Goal: Information Seeking & Learning: Find specific fact

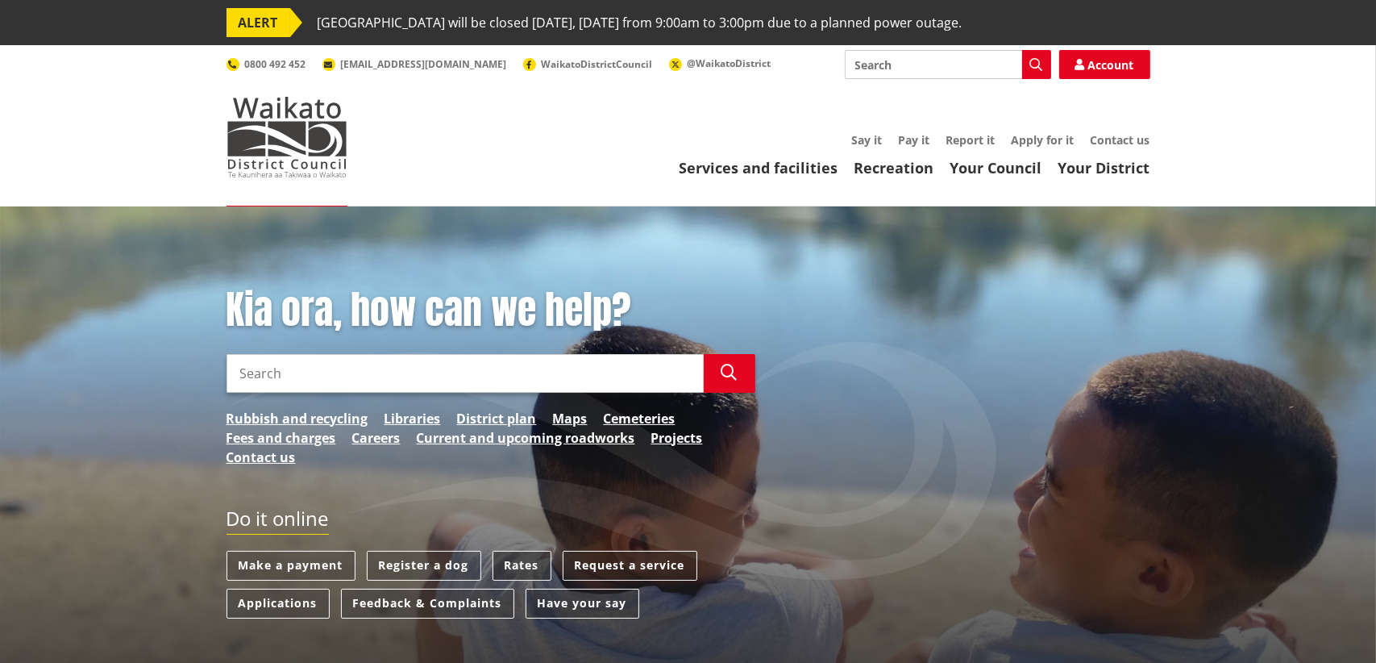
click at [531, 561] on link "Rates" at bounding box center [522, 566] width 59 height 30
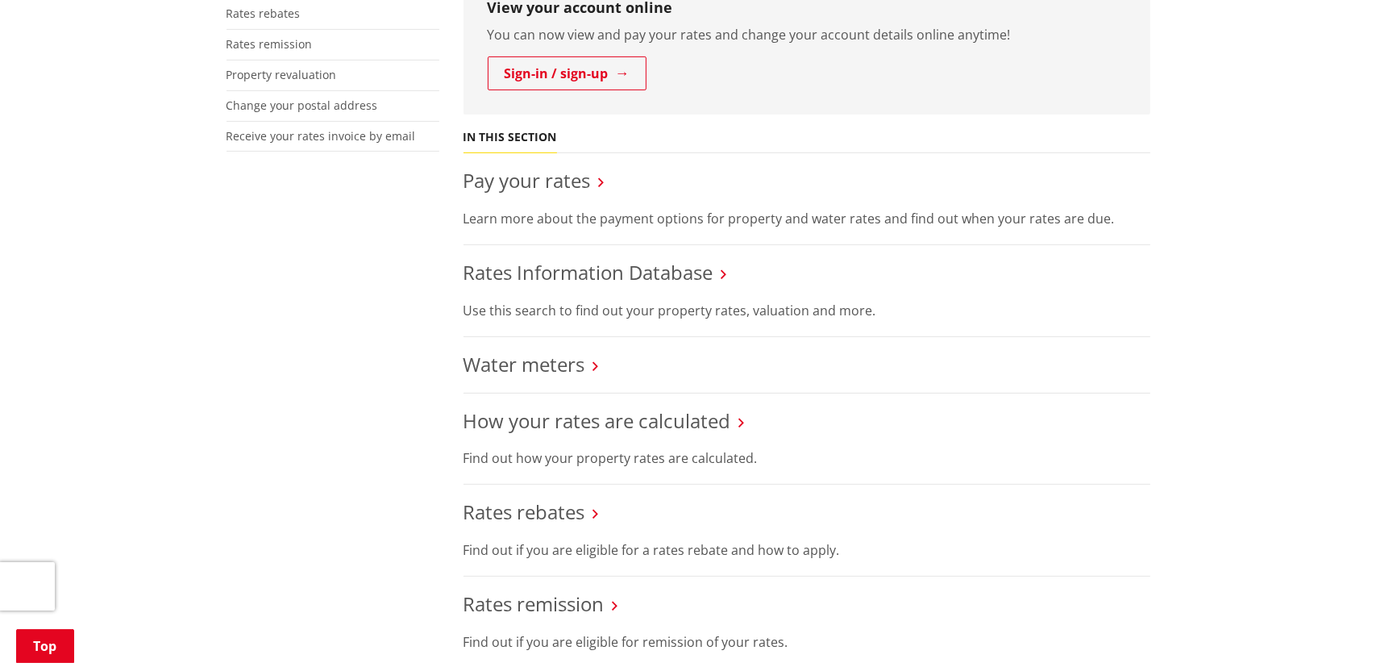
scroll to position [564, 0]
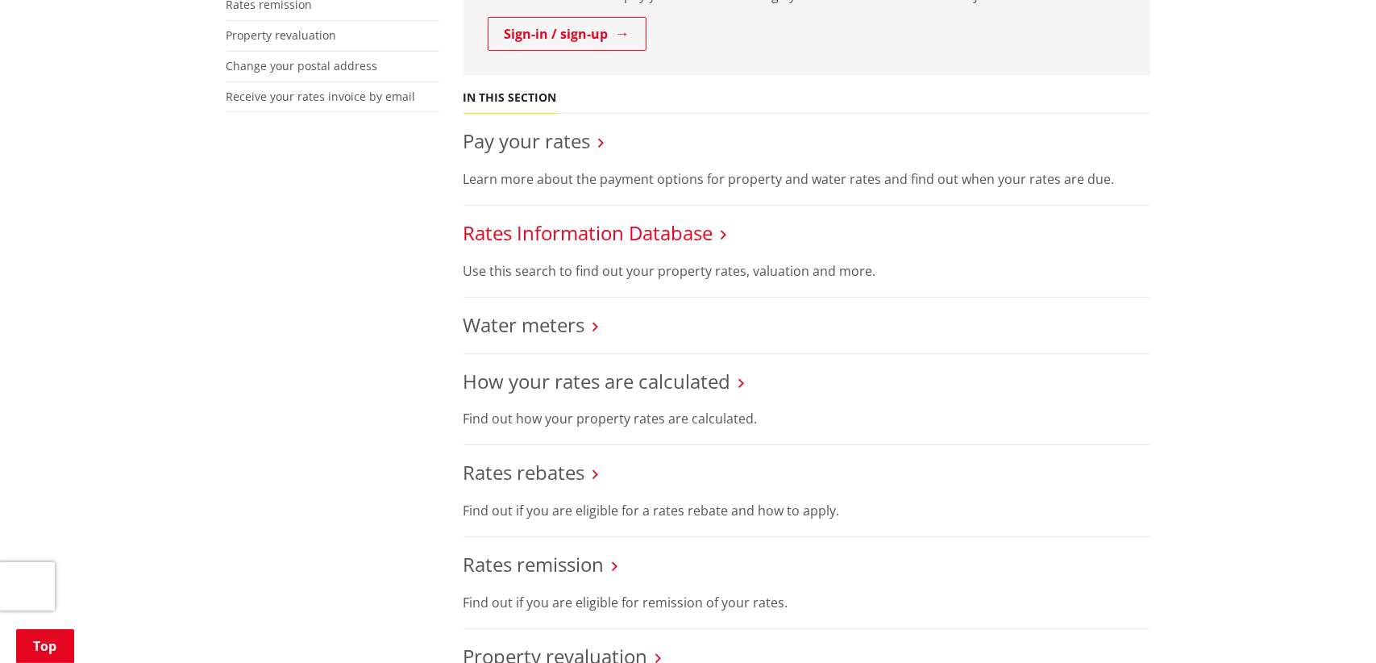
click at [580, 236] on link "Rates Information Database" at bounding box center [589, 232] width 250 height 27
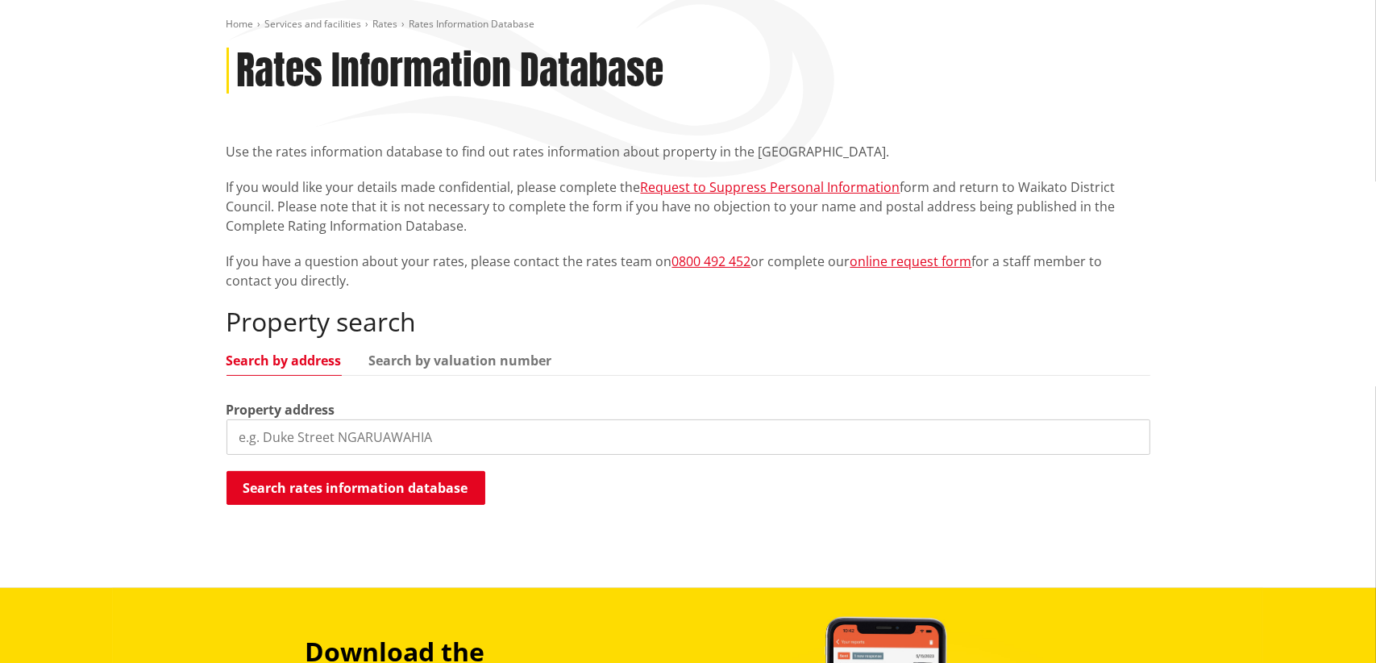
scroll to position [242, 0]
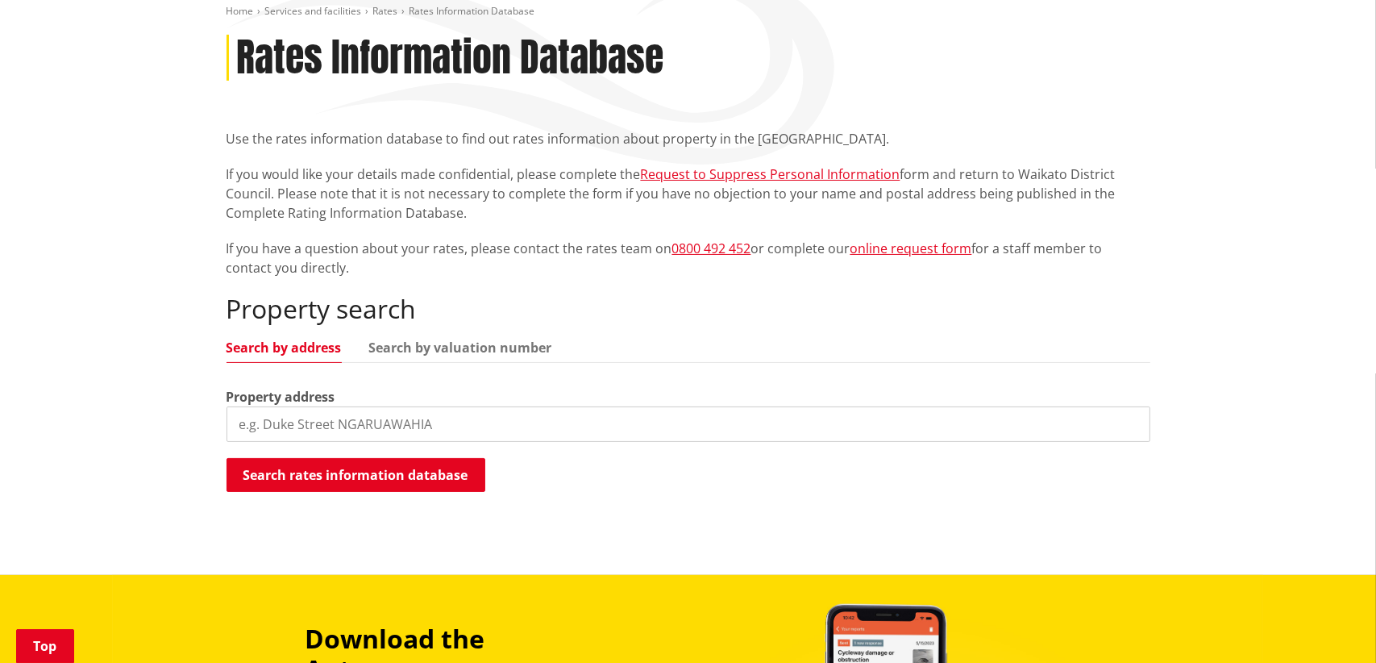
click at [311, 413] on input "search" at bounding box center [689, 423] width 924 height 35
type input "36 Hillpark"
click at [292, 476] on button "Search rates information database" at bounding box center [356, 475] width 259 height 34
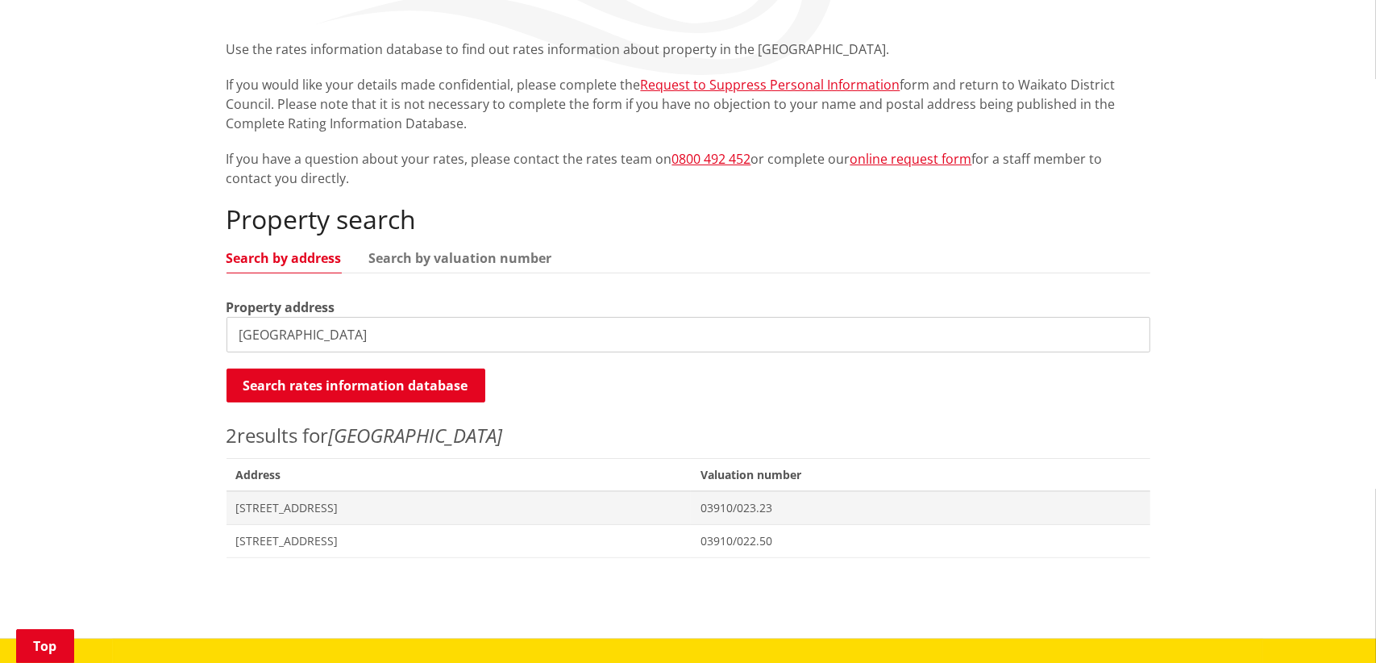
scroll to position [403, 0]
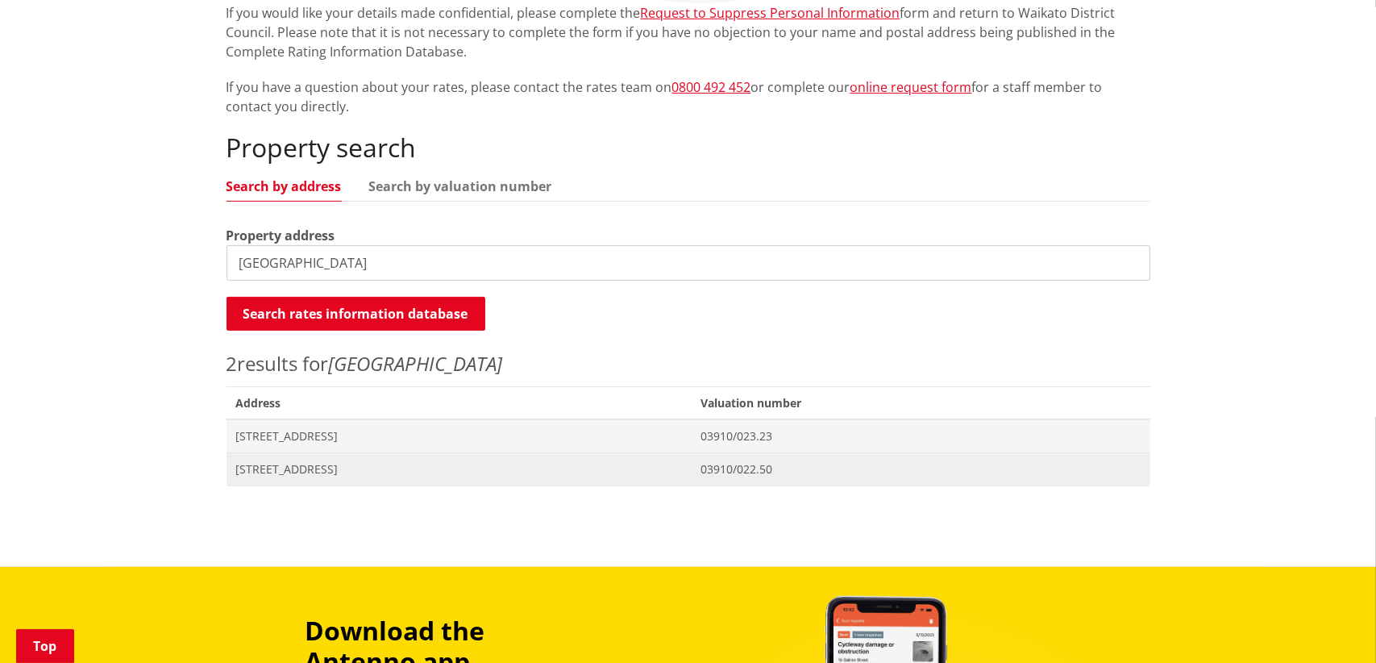
click at [682, 470] on span "[STREET_ADDRESS]" at bounding box center [459, 469] width 446 height 16
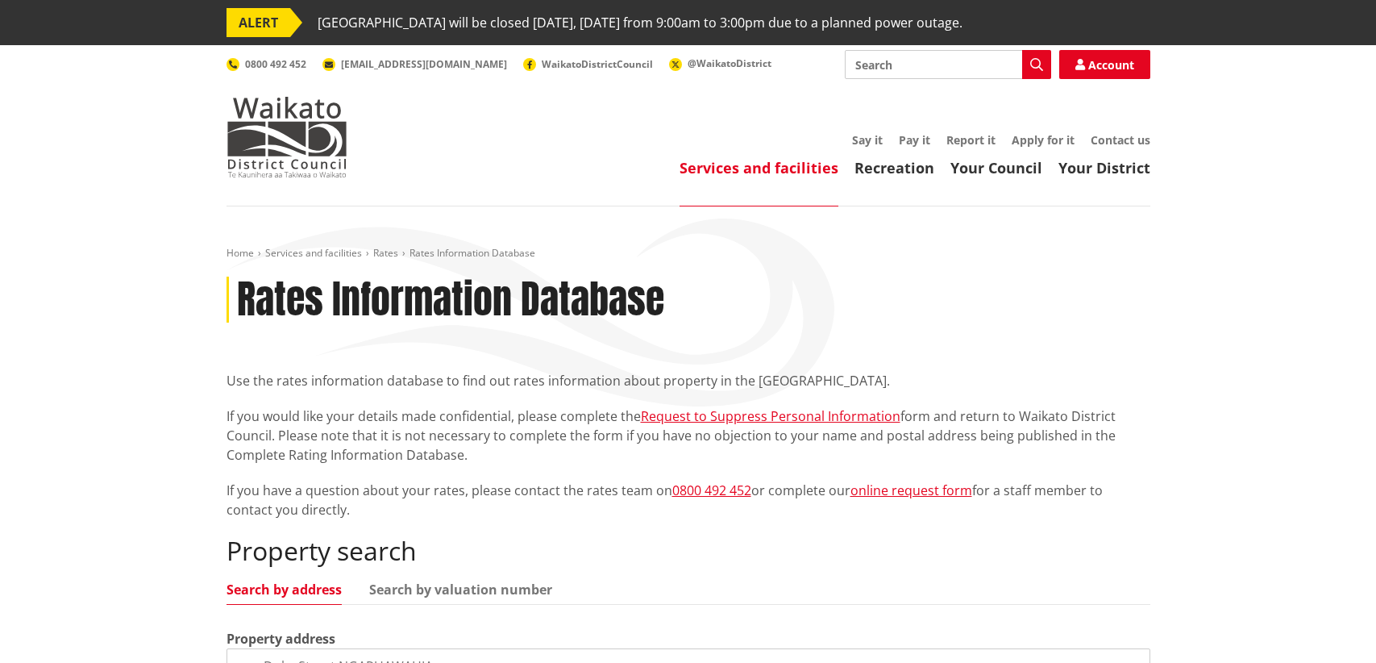
scroll to position [403, 0]
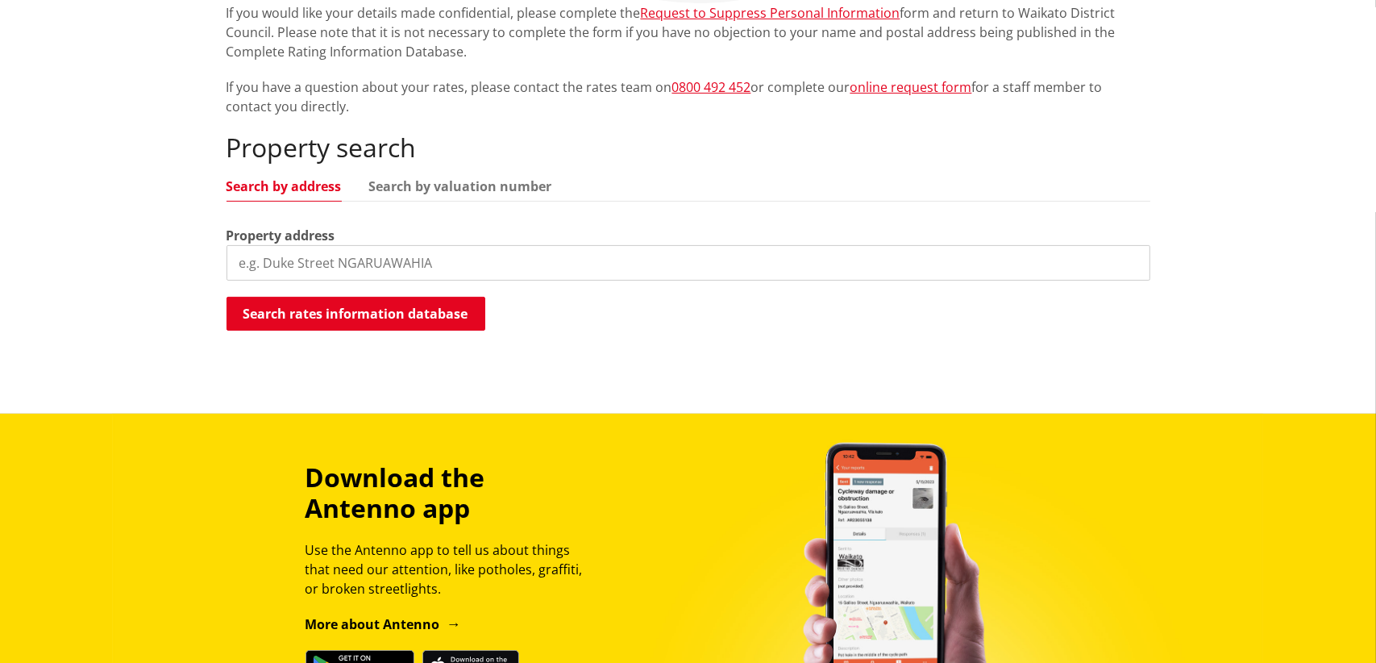
click at [262, 263] on input "search" at bounding box center [689, 262] width 924 height 35
type input "[GEOGRAPHIC_DATA]"
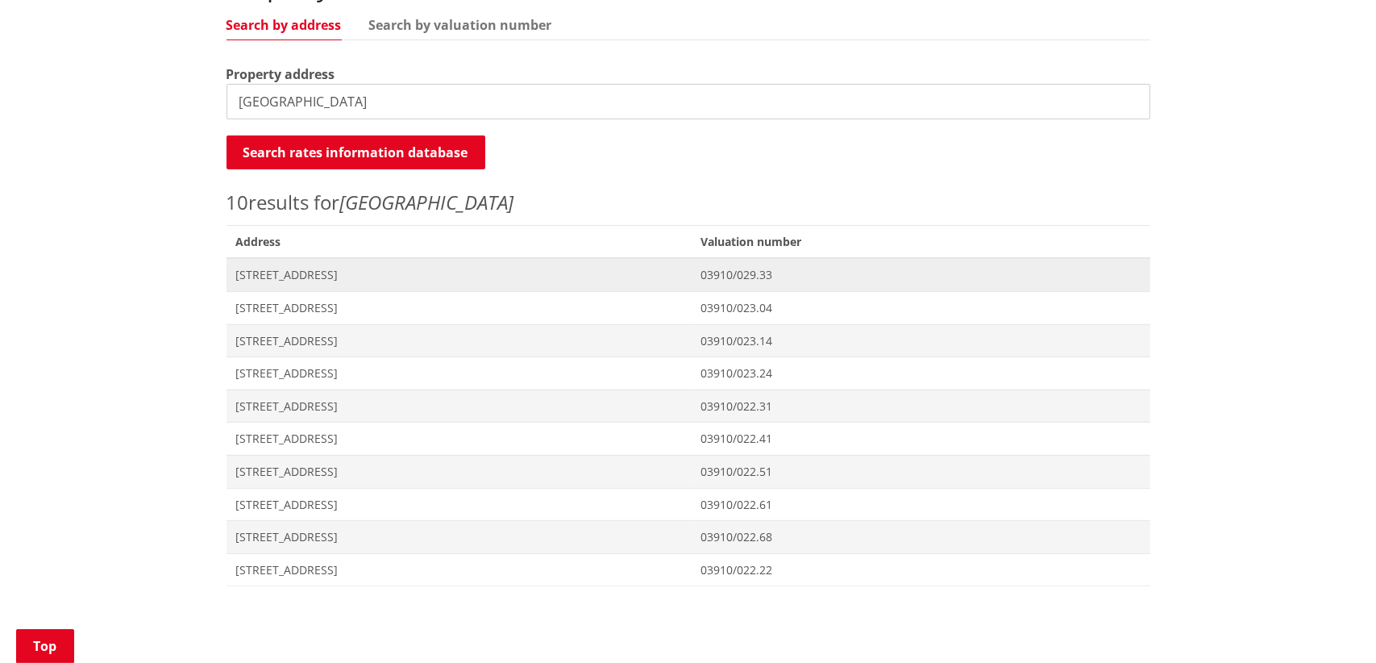
scroll to position [645, 0]
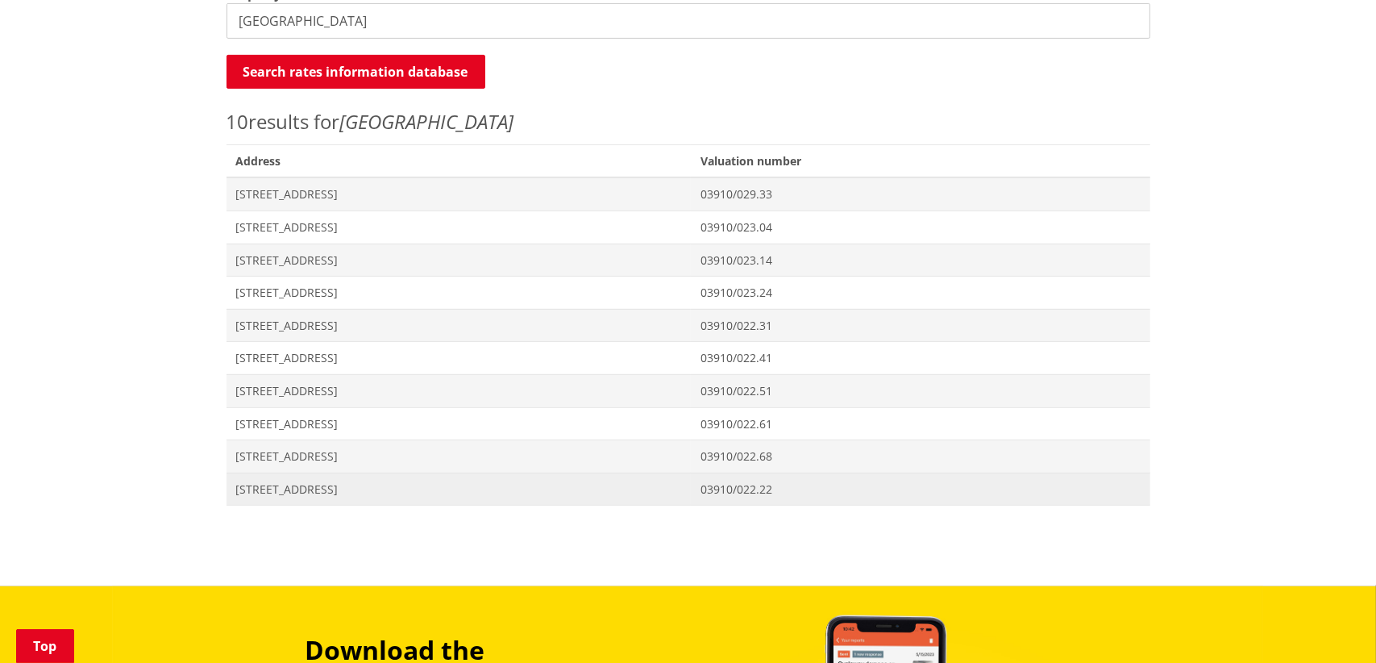
click at [639, 493] on span "[STREET_ADDRESS]" at bounding box center [459, 489] width 446 height 16
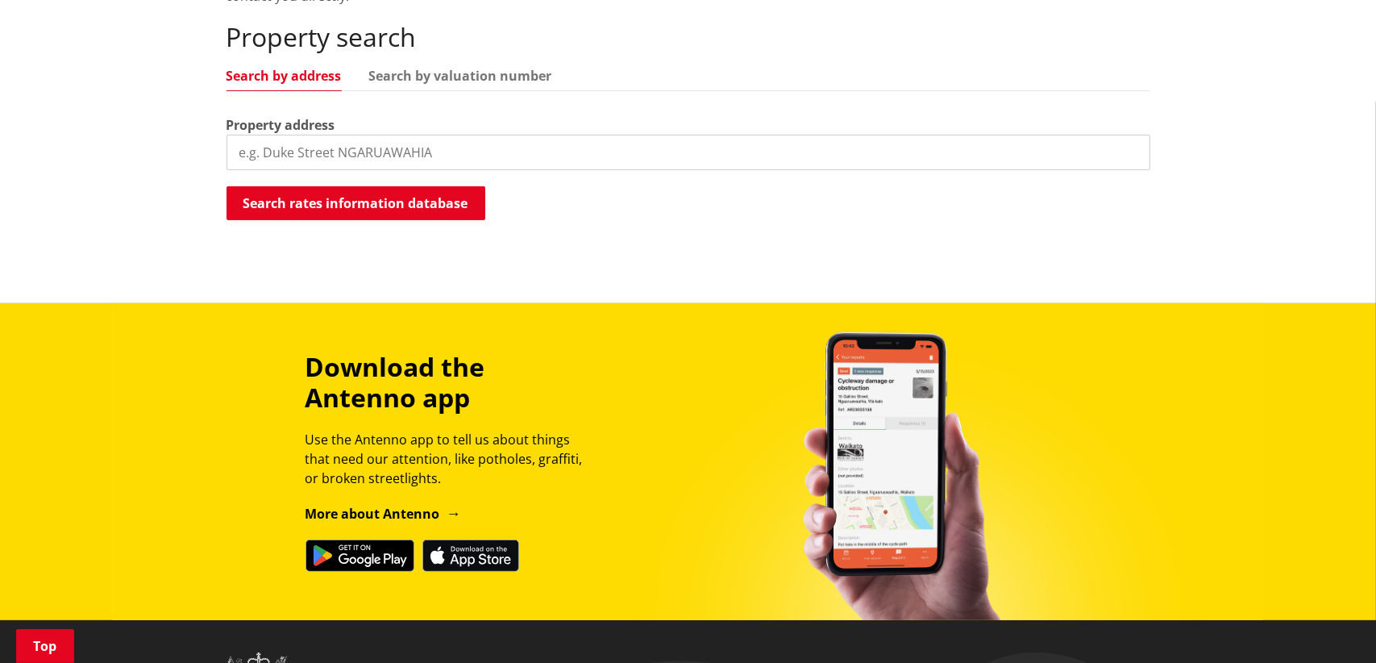
scroll to position [483, 0]
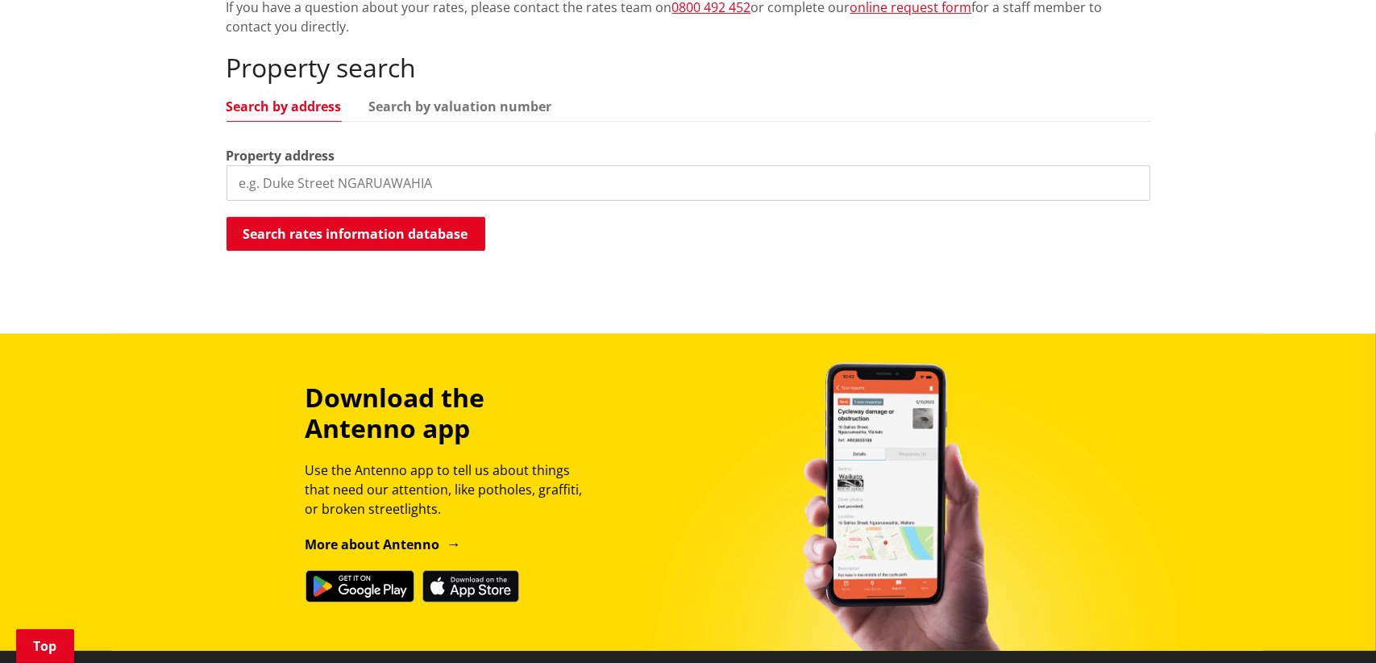
click at [320, 193] on input "search" at bounding box center [689, 182] width 924 height 35
type input "[STREET_ADDRESS]"
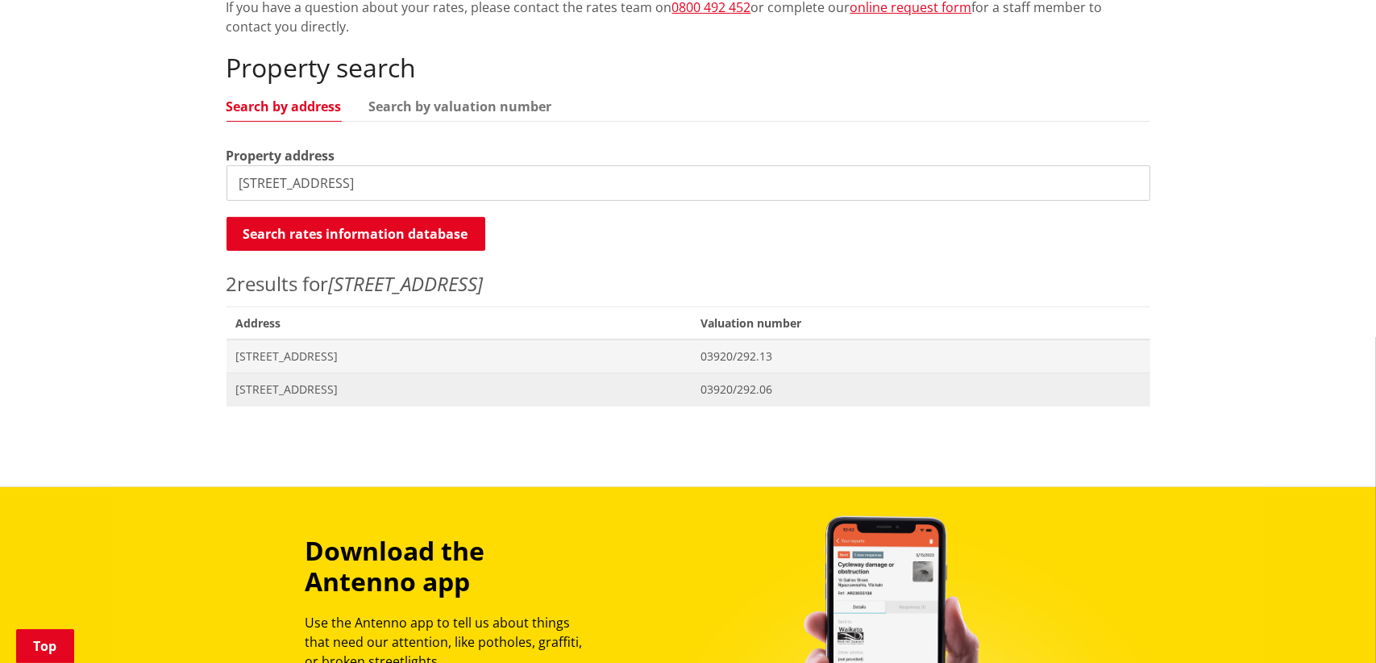
click at [588, 392] on span "[STREET_ADDRESS]" at bounding box center [459, 389] width 446 height 16
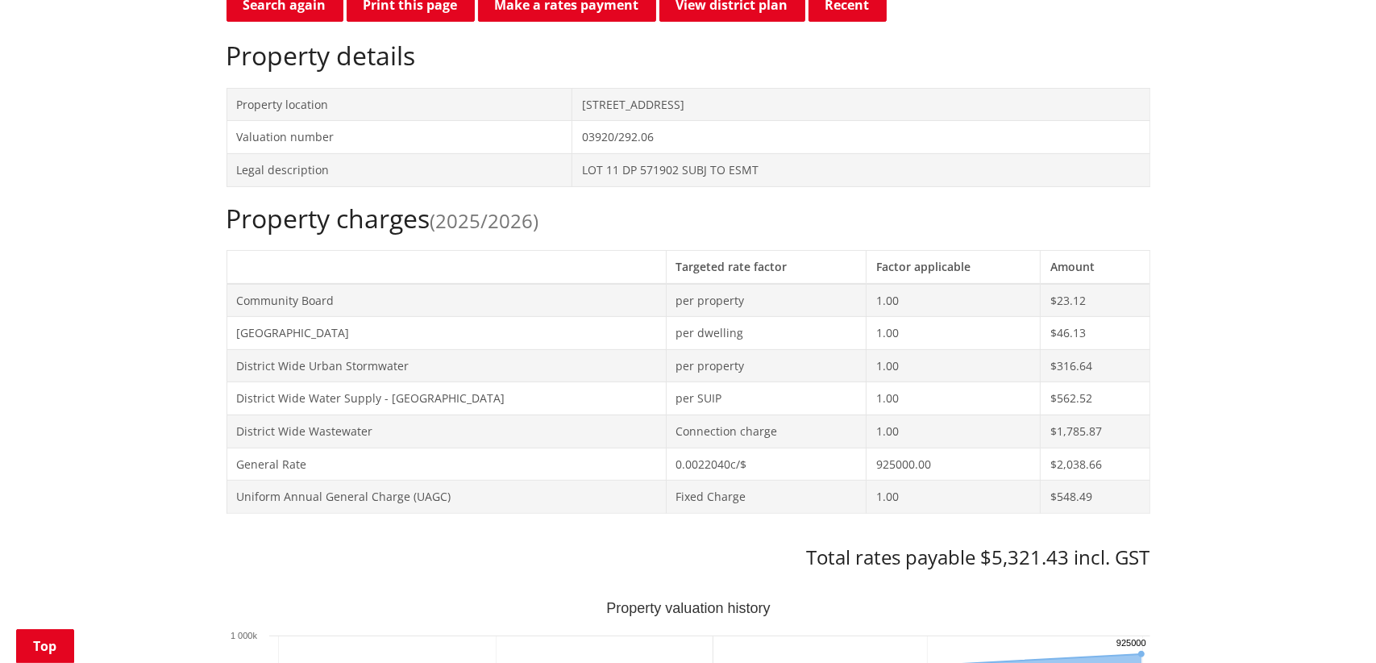
scroll to position [564, 0]
